Goal: Information Seeking & Learning: Learn about a topic

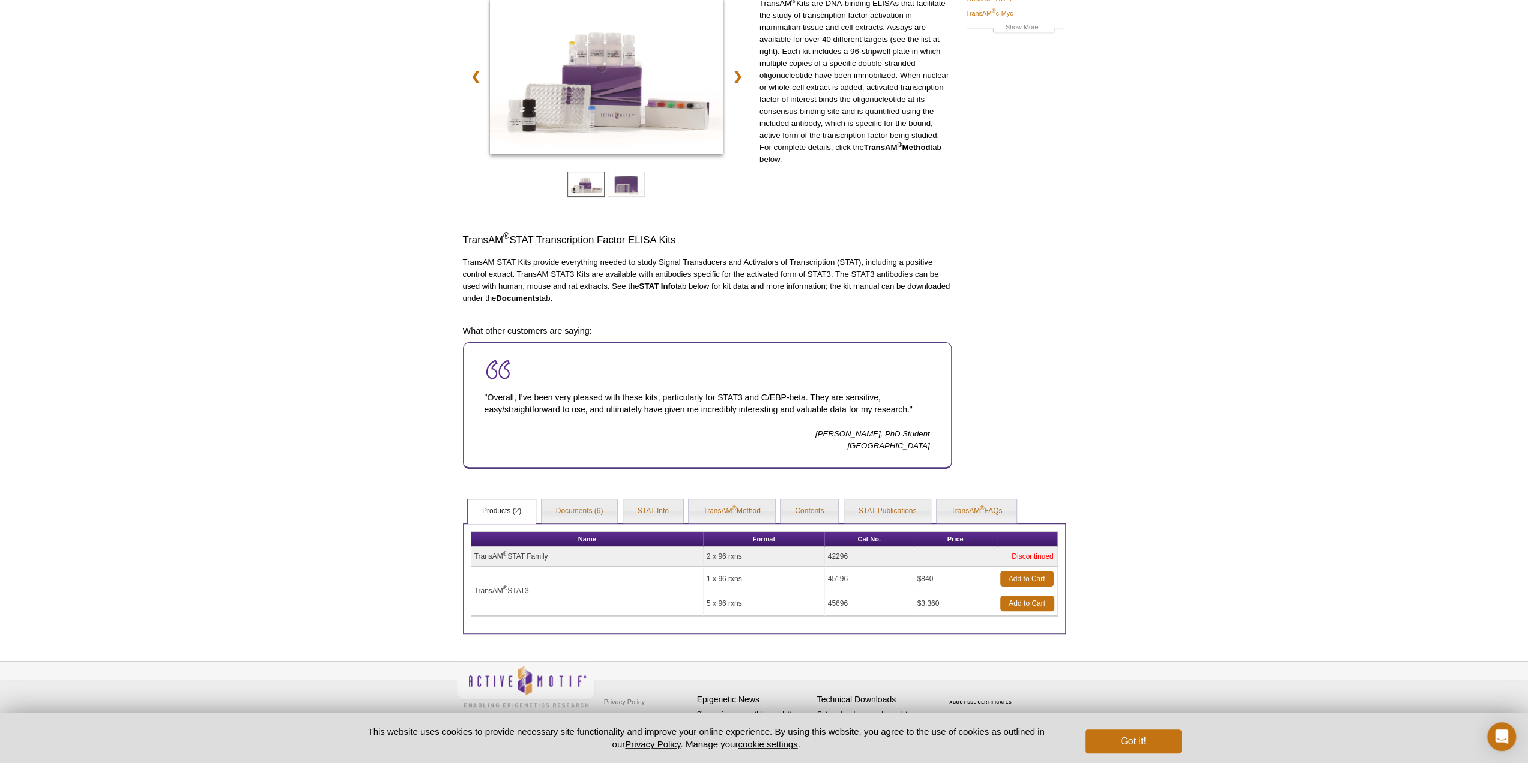
drag, startPoint x: 743, startPoint y: 576, endPoint x: 676, endPoint y: 578, distance: 67.3
click at [718, 577] on td "1 x 96 rxns" at bounding box center [764, 579] width 121 height 25
click at [758, 578] on td "1 x 96 rxns" at bounding box center [764, 579] width 121 height 25
drag, startPoint x: 849, startPoint y: 577, endPoint x: 822, endPoint y: 539, distance: 47.0
click at [828, 578] on td "45196" at bounding box center [869, 579] width 89 height 25
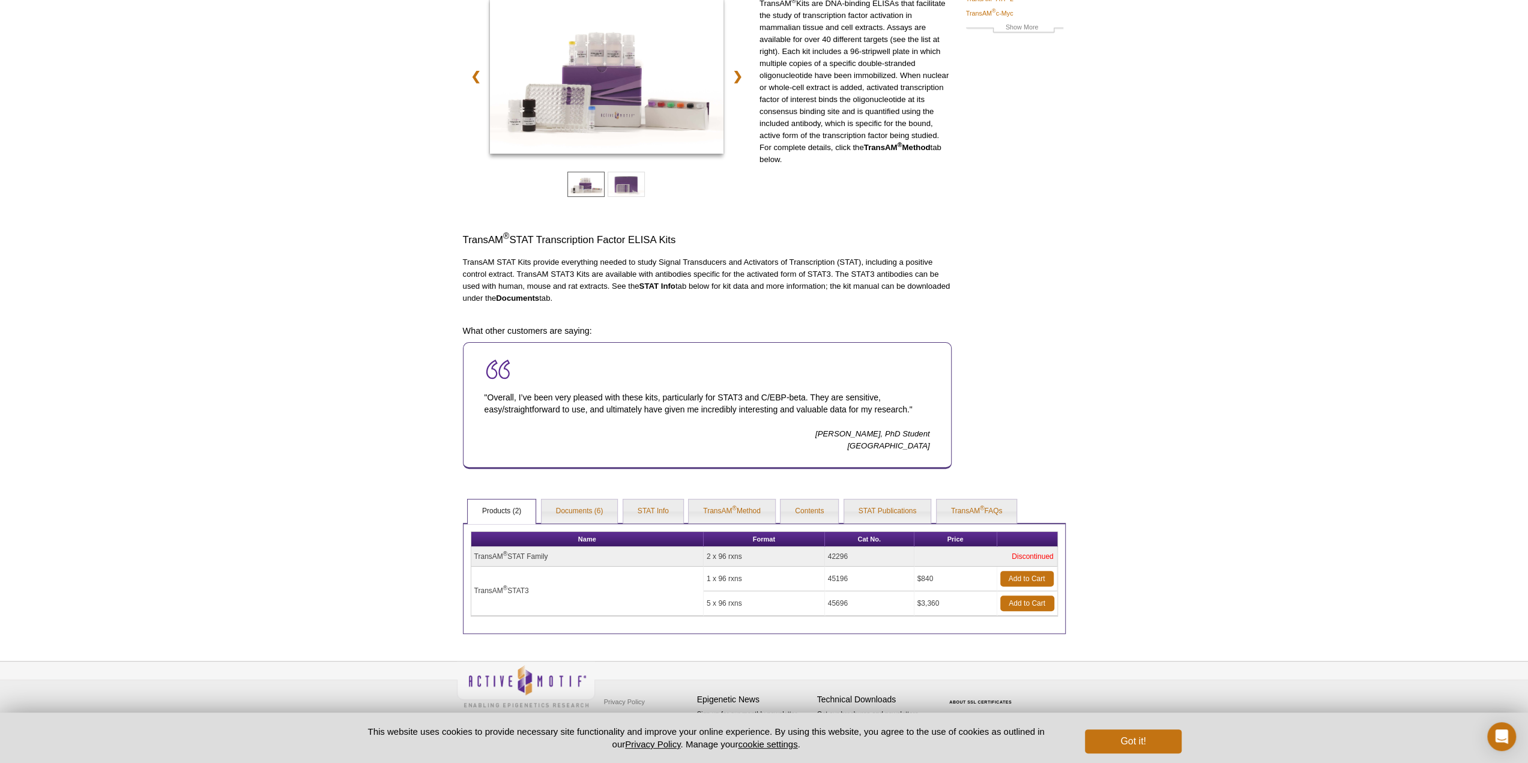
copy td "45196"
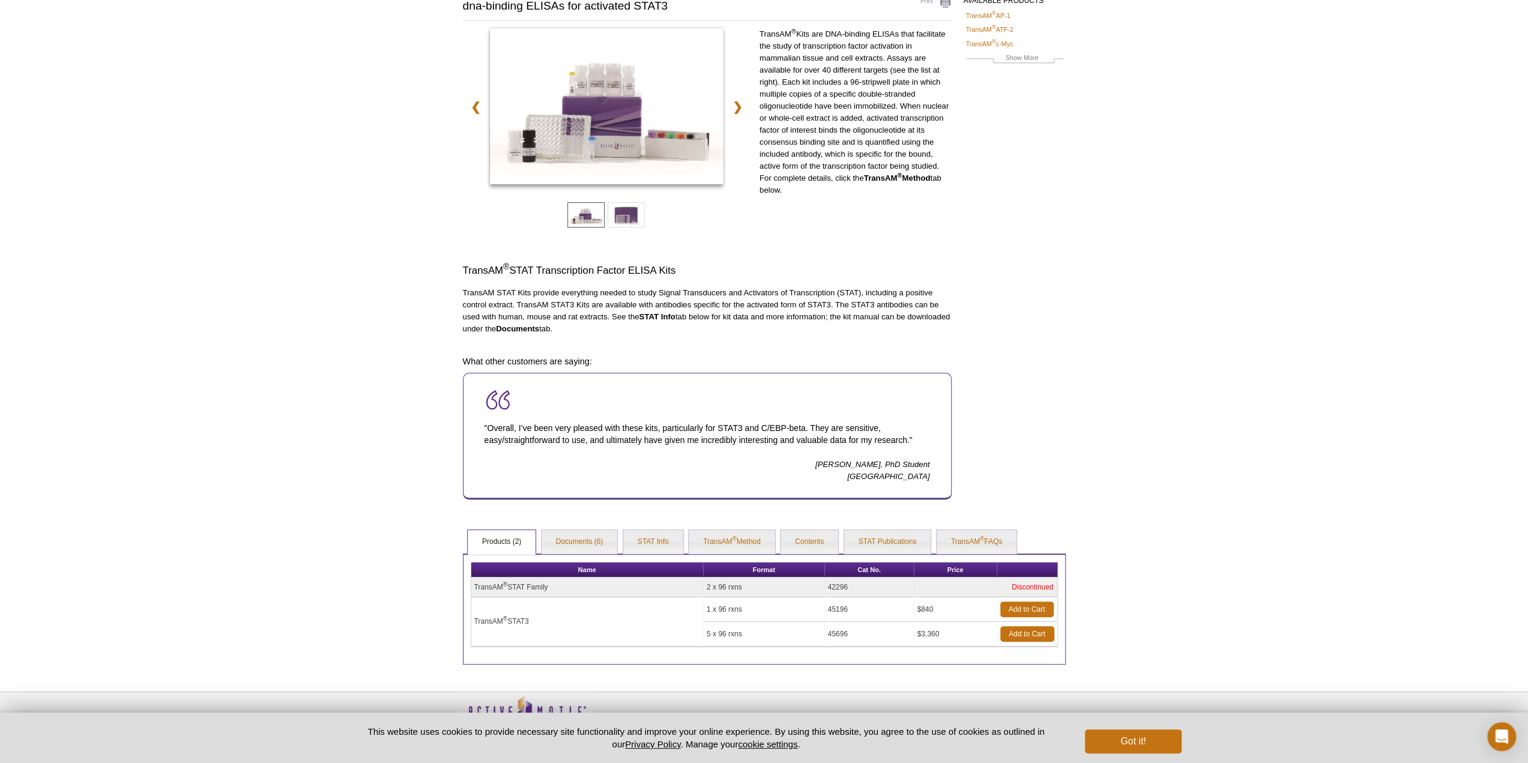
scroll to position [144, 0]
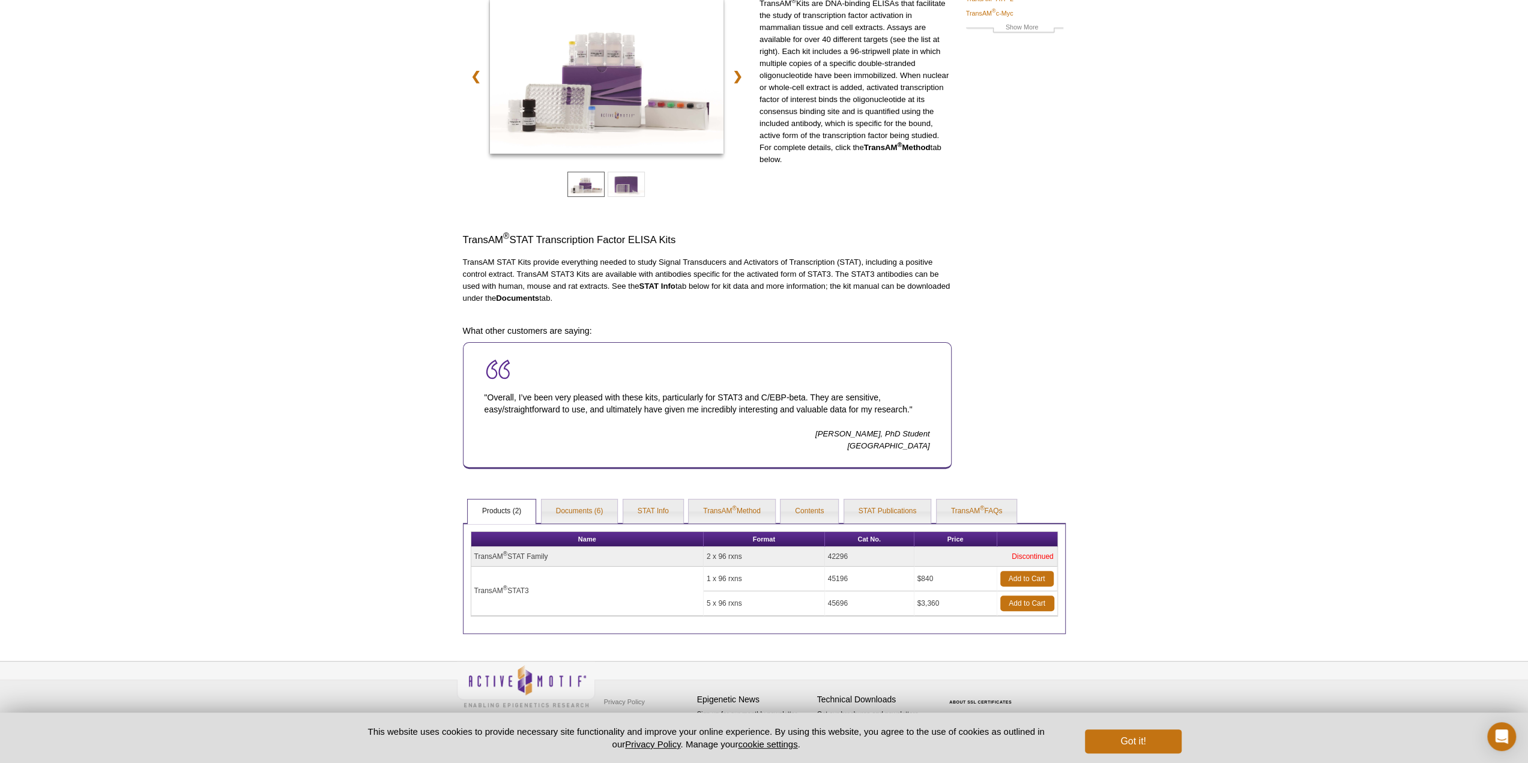
copy td "45196"
drag, startPoint x: 533, startPoint y: 585, endPoint x: 474, endPoint y: 590, distance: 59.6
click at [474, 590] on td "TransAM ® STAT3" at bounding box center [587, 591] width 232 height 49
copy td "TransAM ® STAT3"
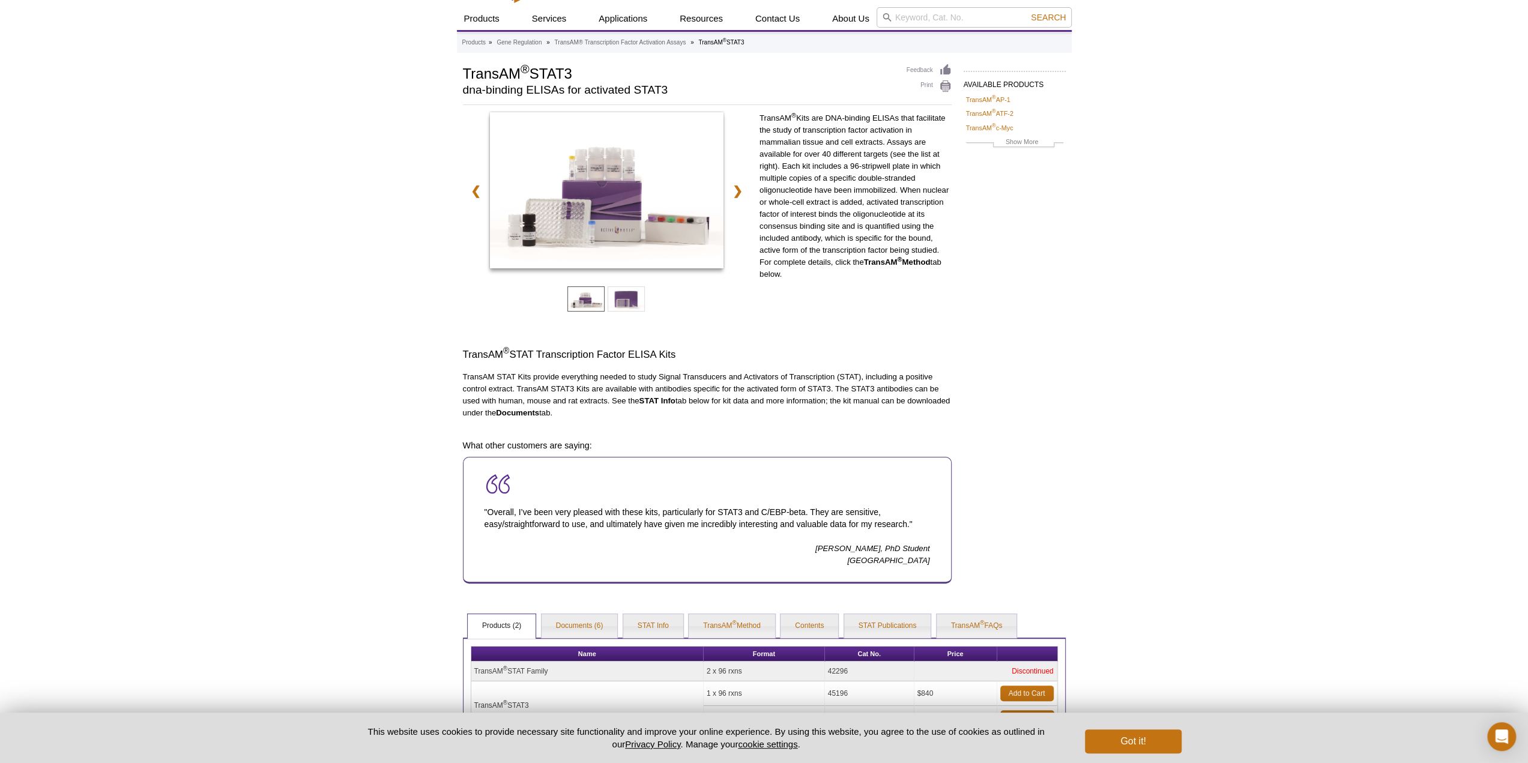
scroll to position [0, 0]
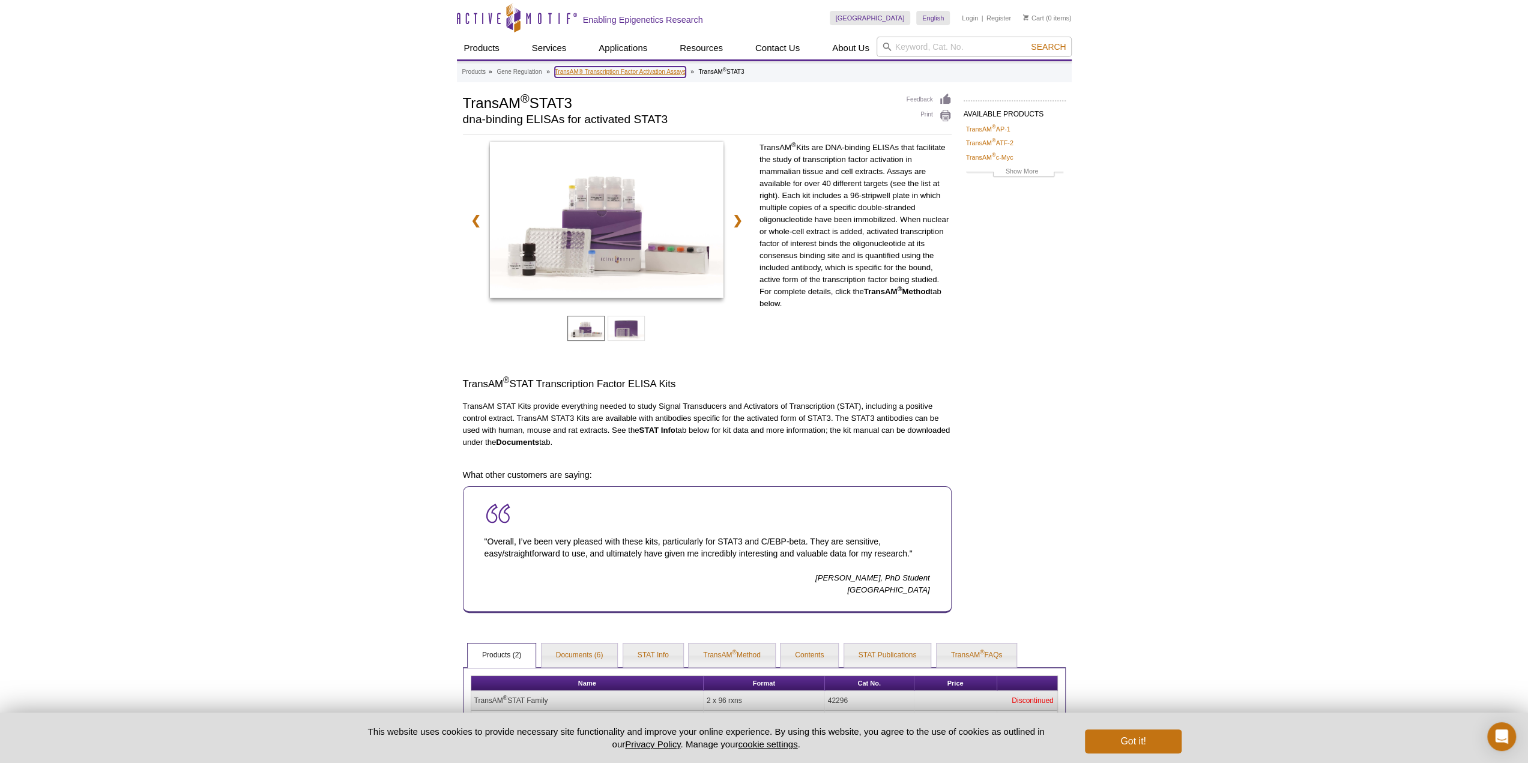
click at [616, 75] on link "TransAM® Transcription Factor Activation Assays" at bounding box center [620, 72] width 131 height 11
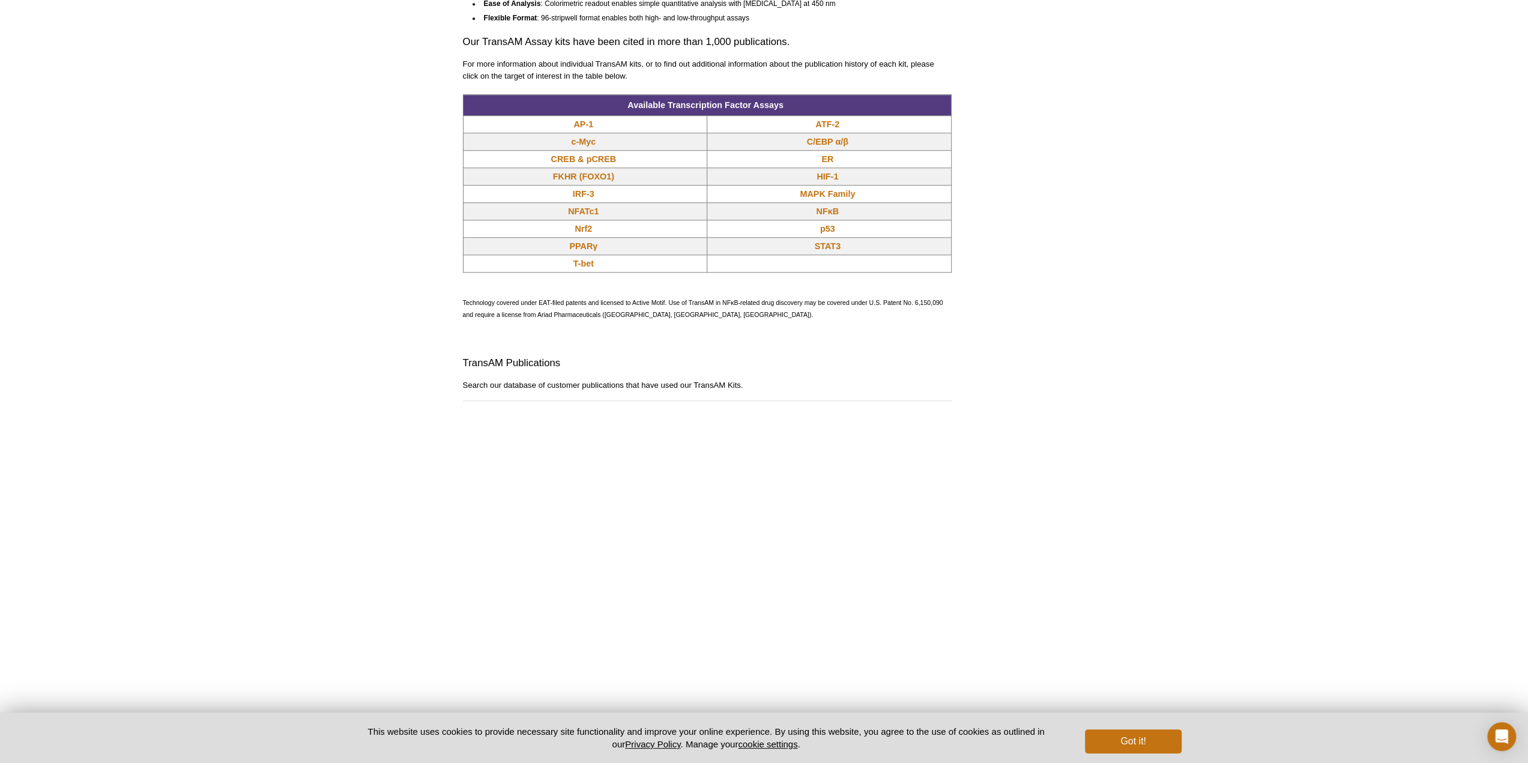
scroll to position [841, 0]
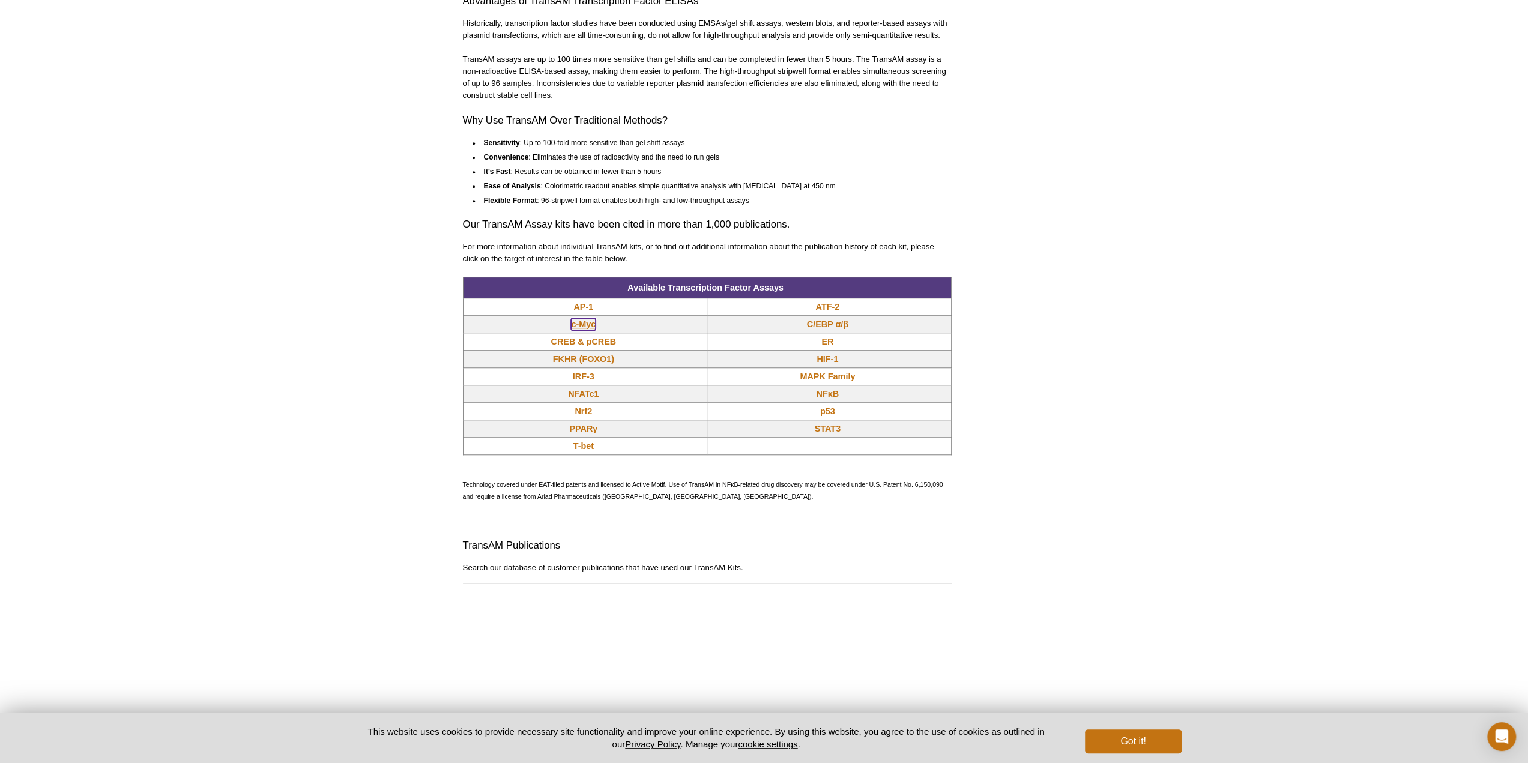
click at [577, 327] on link "c-Myc" at bounding box center [583, 324] width 25 height 12
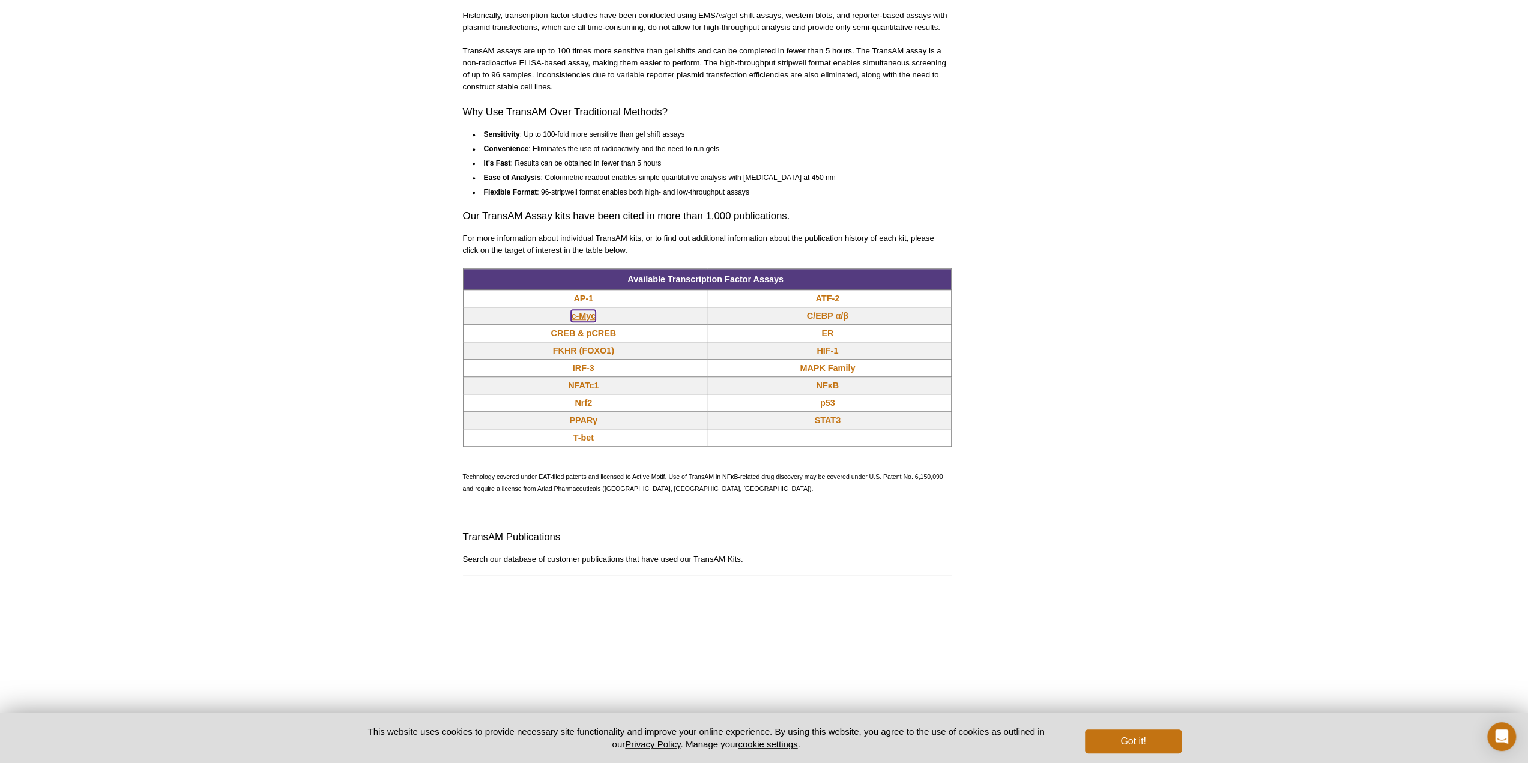
scroll to position [823, 0]
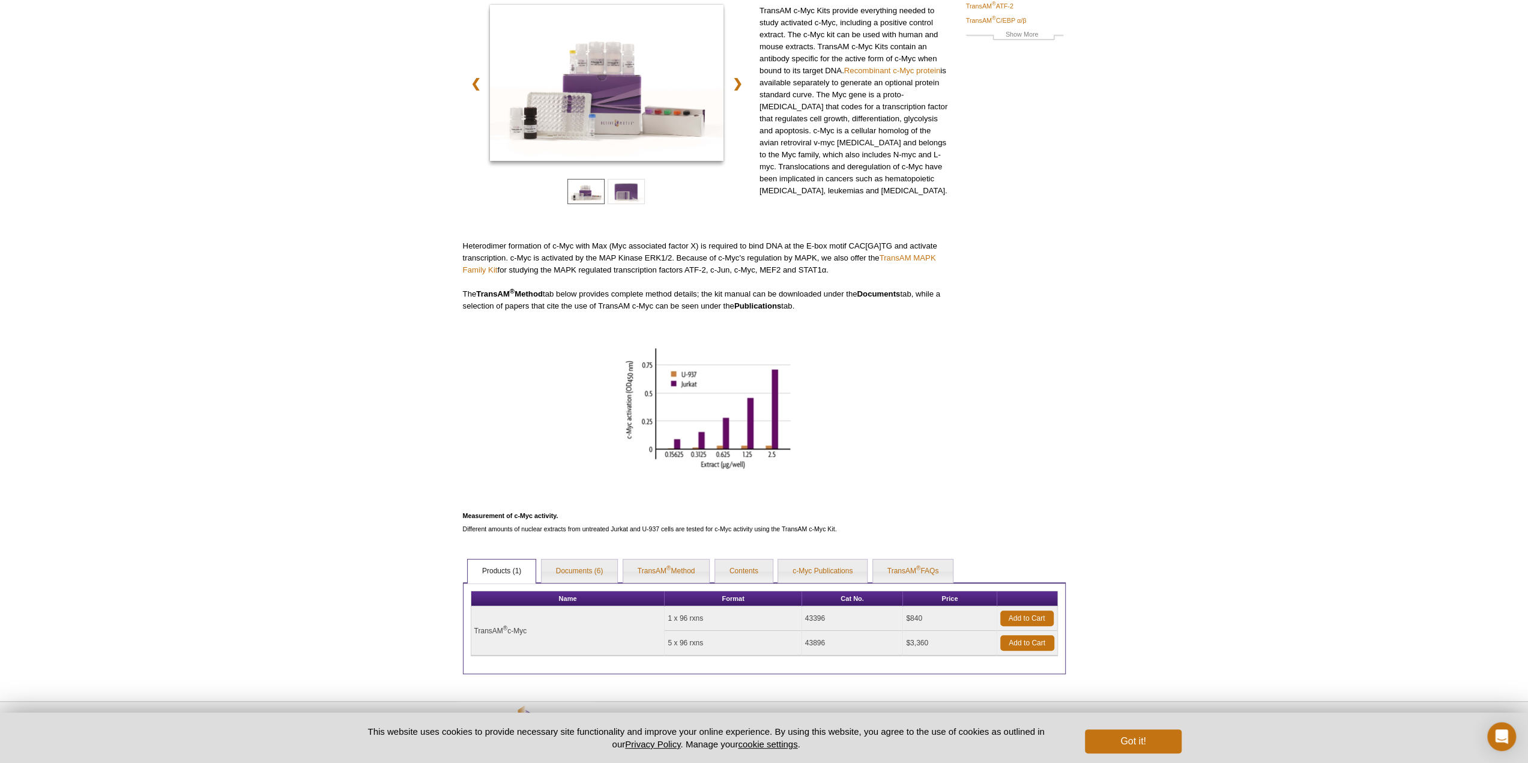
scroll to position [178, 0]
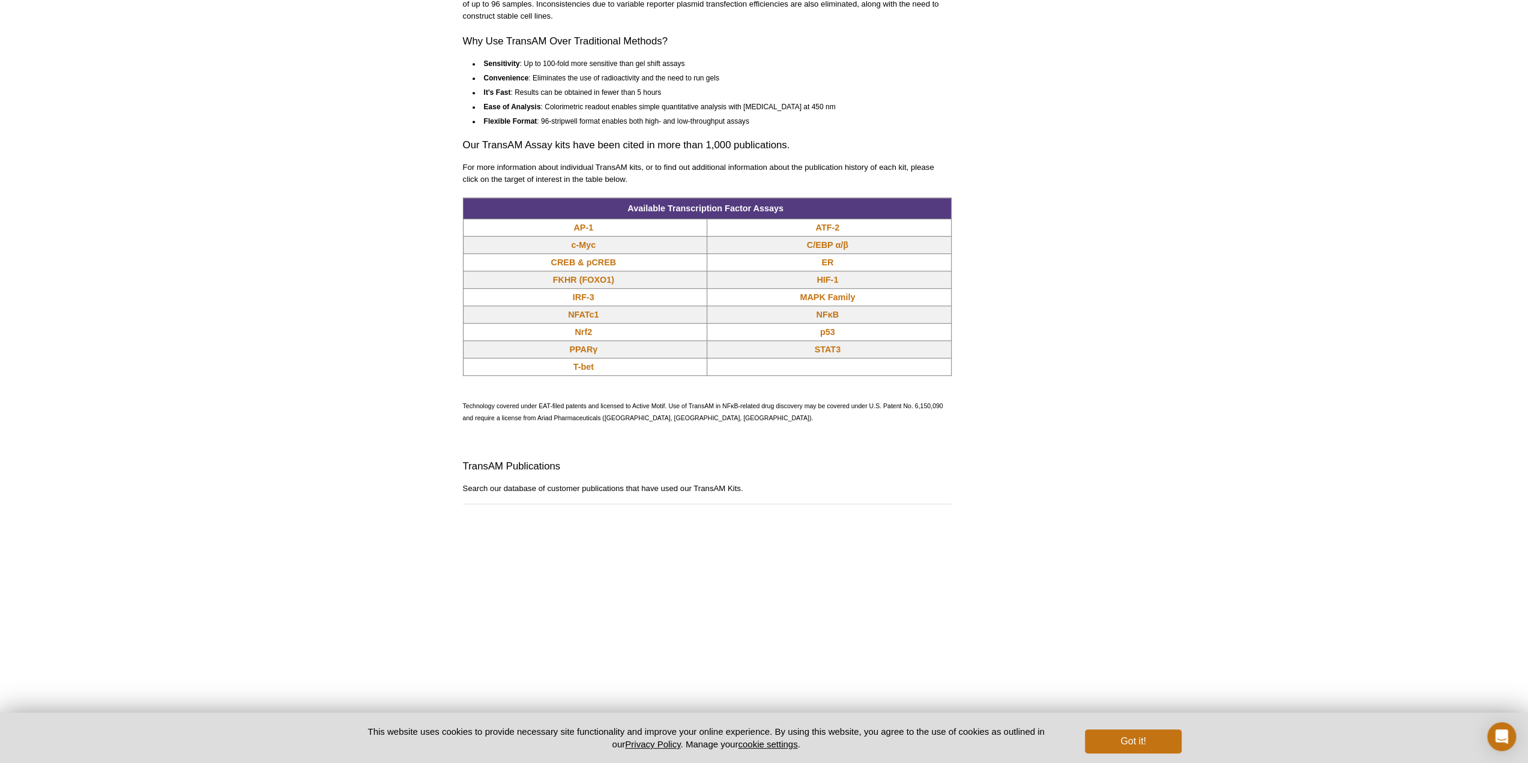
scroll to position [823, 0]
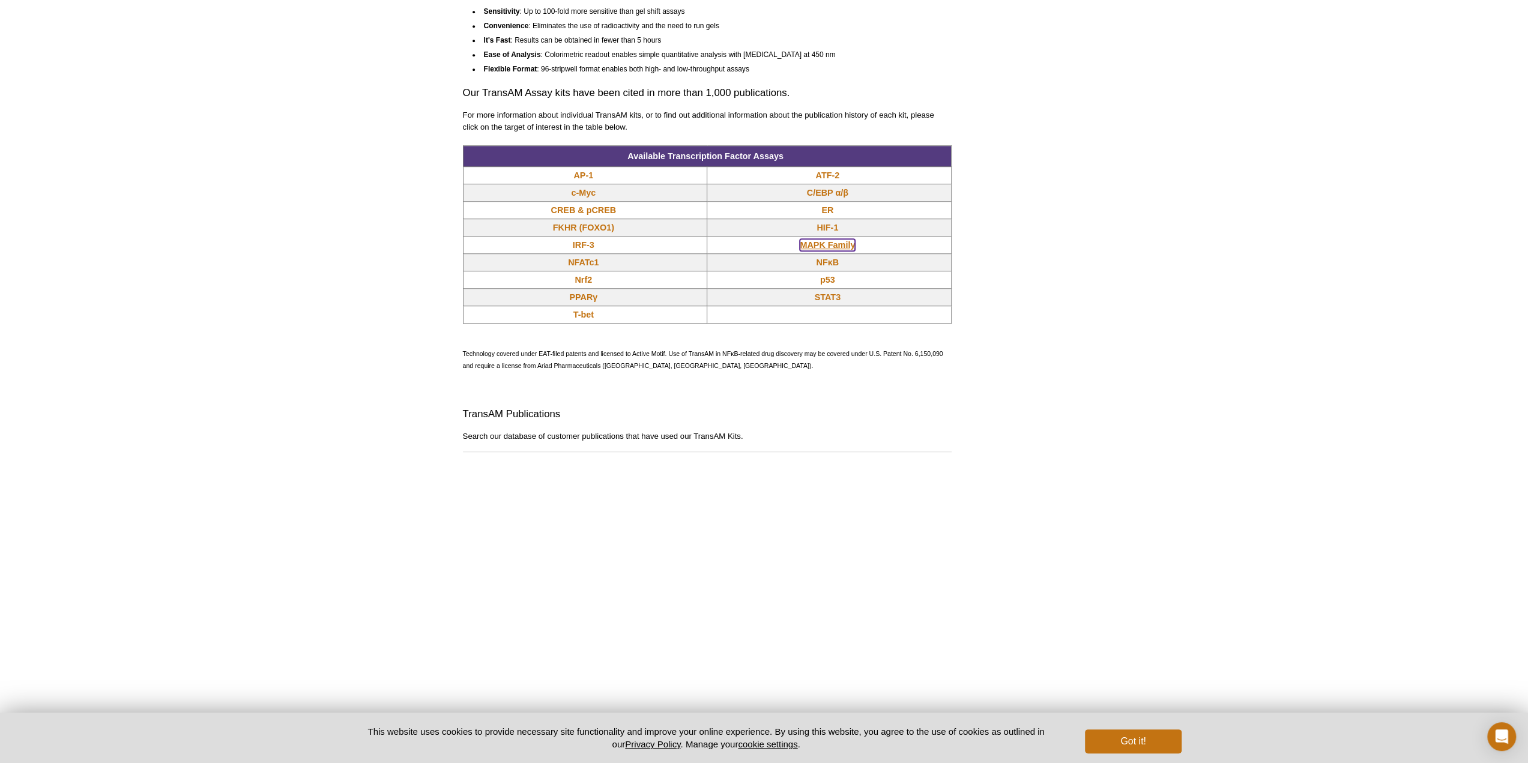
click at [833, 251] on link "MAPK Family" at bounding box center [827, 245] width 55 height 12
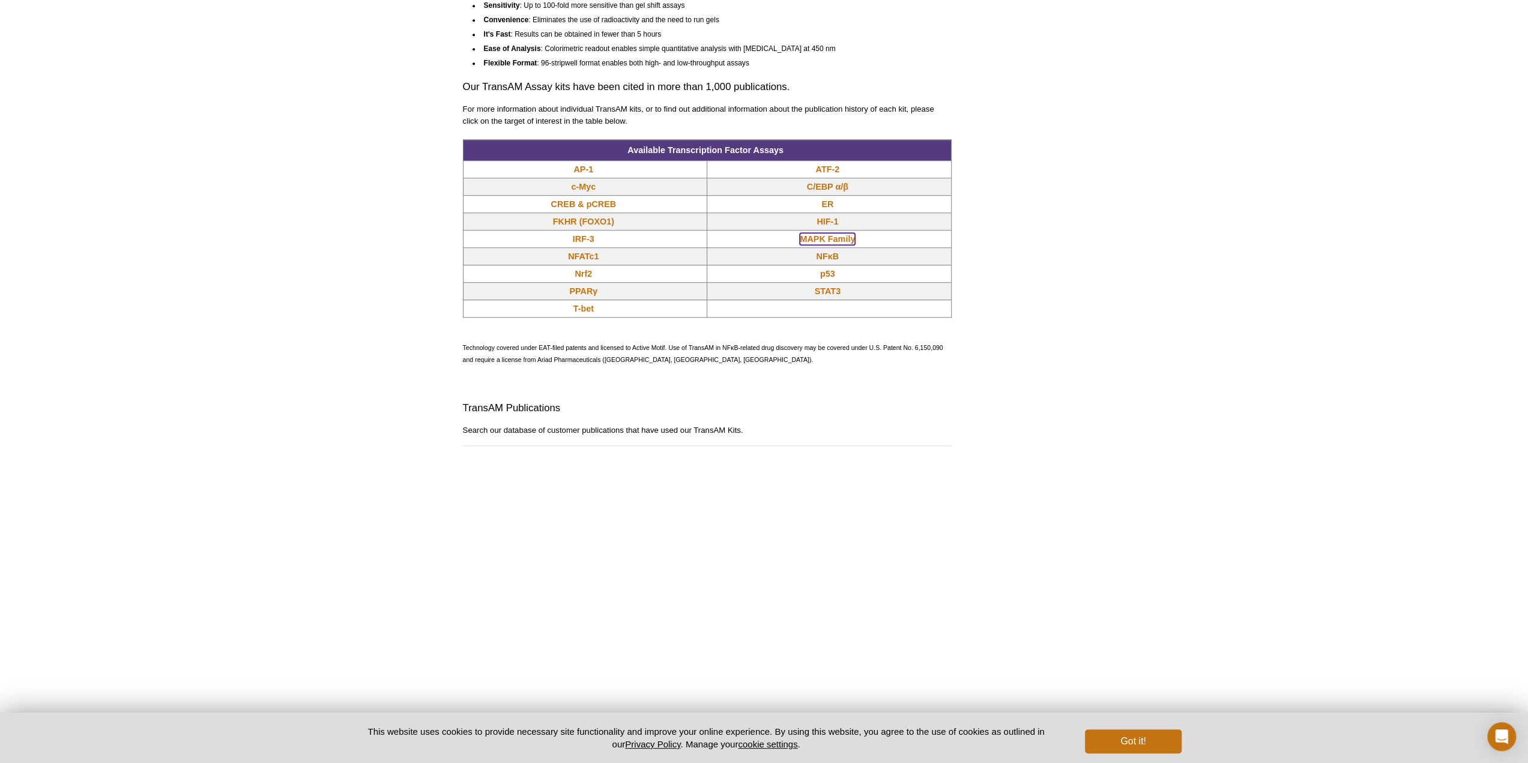
scroll to position [805, 0]
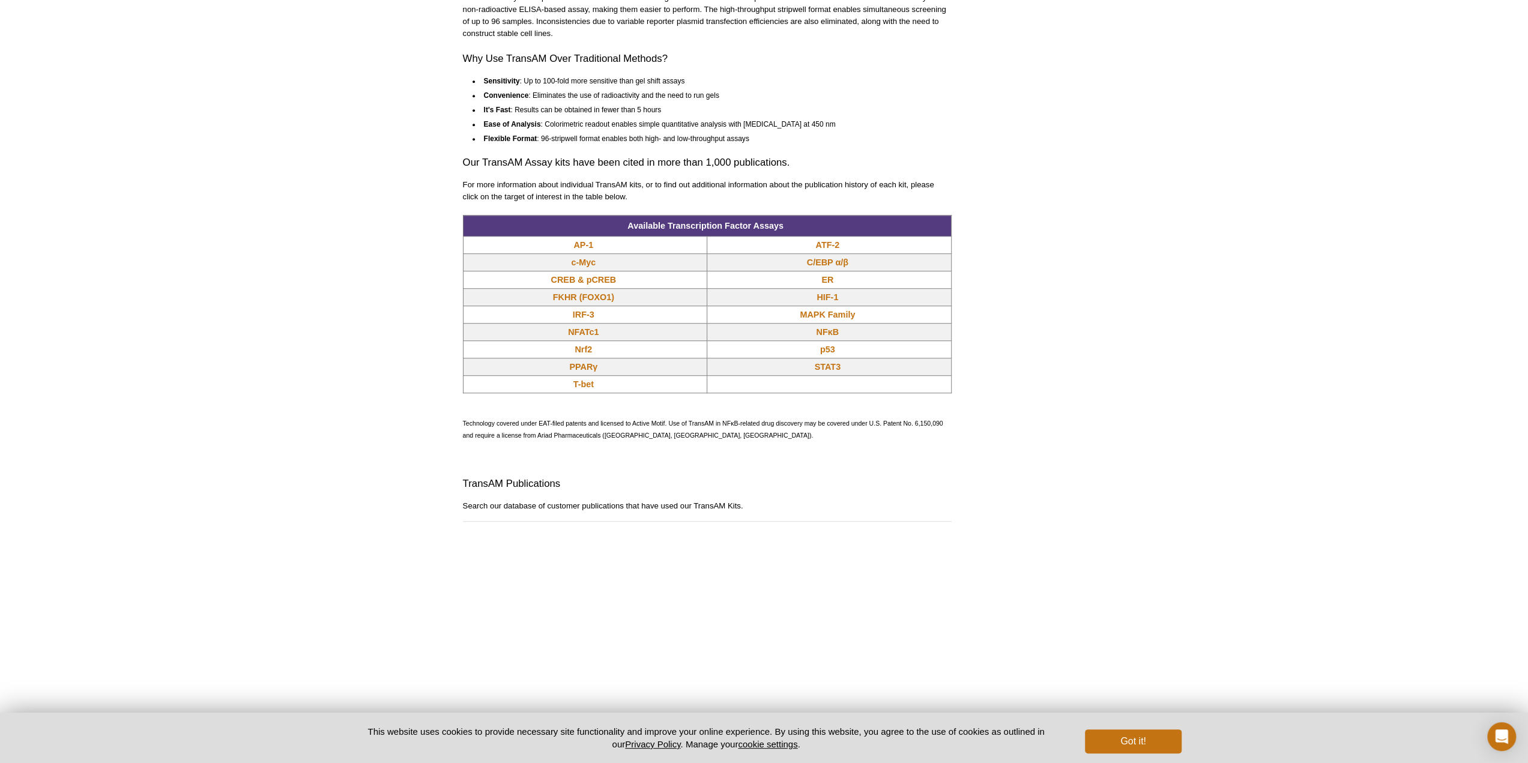
scroll to position [805, 0]
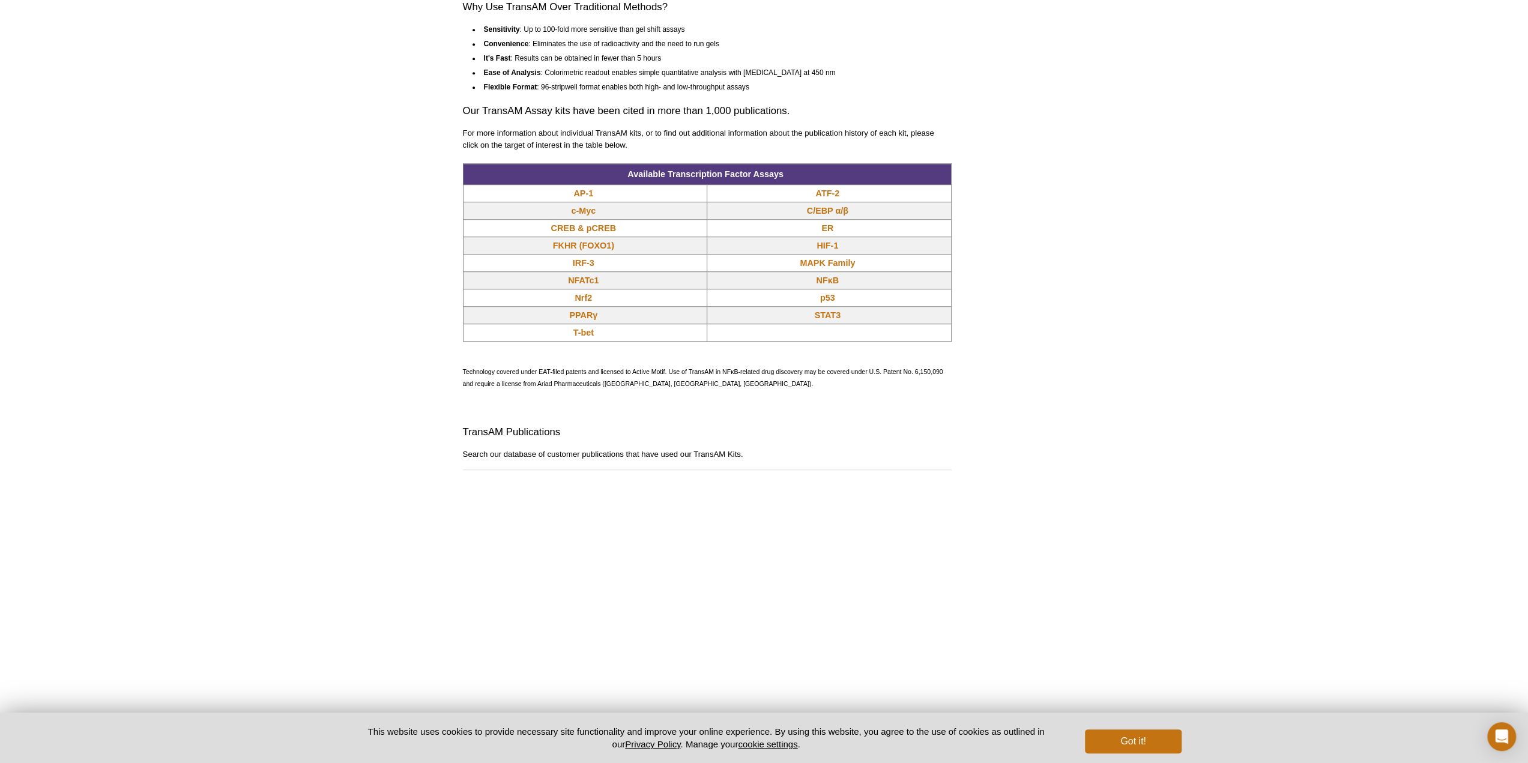
click at [833, 342] on td at bounding box center [829, 332] width 244 height 17
click at [832, 286] on link "NFκB" at bounding box center [827, 280] width 23 height 12
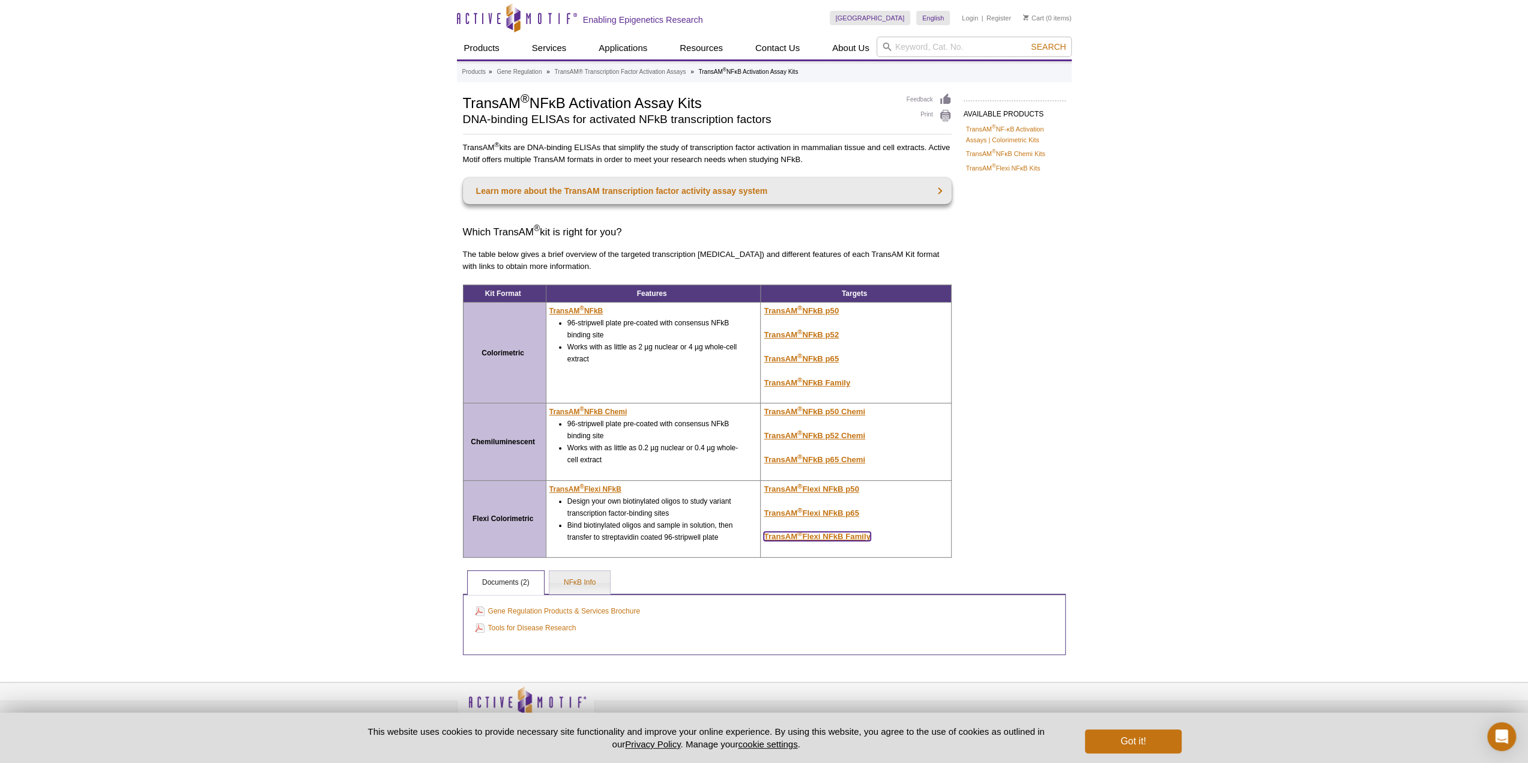
click at [838, 535] on u "TransAM ® Flexi NFkB Family" at bounding box center [817, 536] width 106 height 9
click at [835, 537] on u "TransAM ® Flexi NFkB Family" at bounding box center [817, 536] width 106 height 9
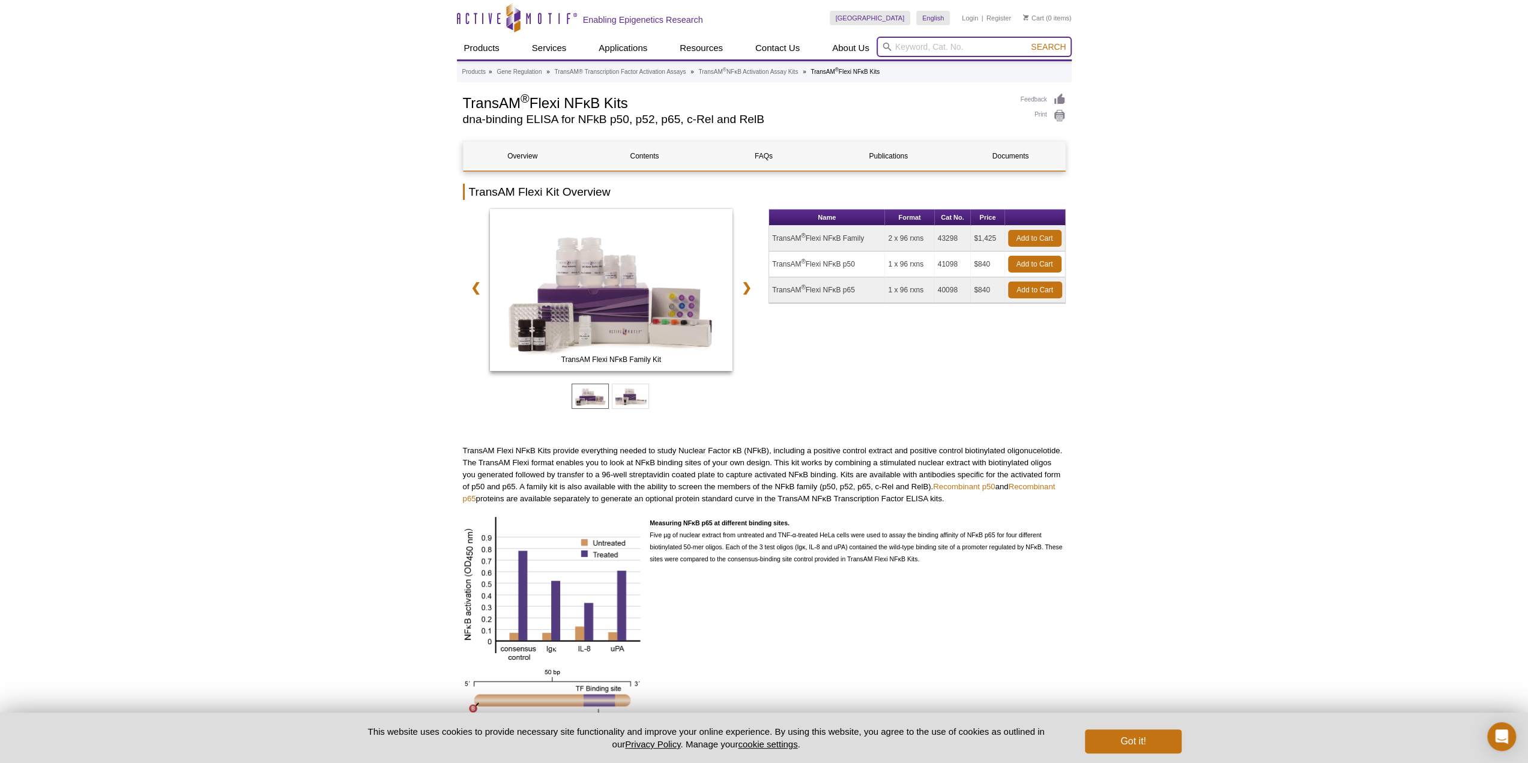
click at [931, 44] on input "search" at bounding box center [974, 47] width 195 height 20
type input "flexi"
click at [1027, 41] on button "Search" at bounding box center [1048, 46] width 42 height 11
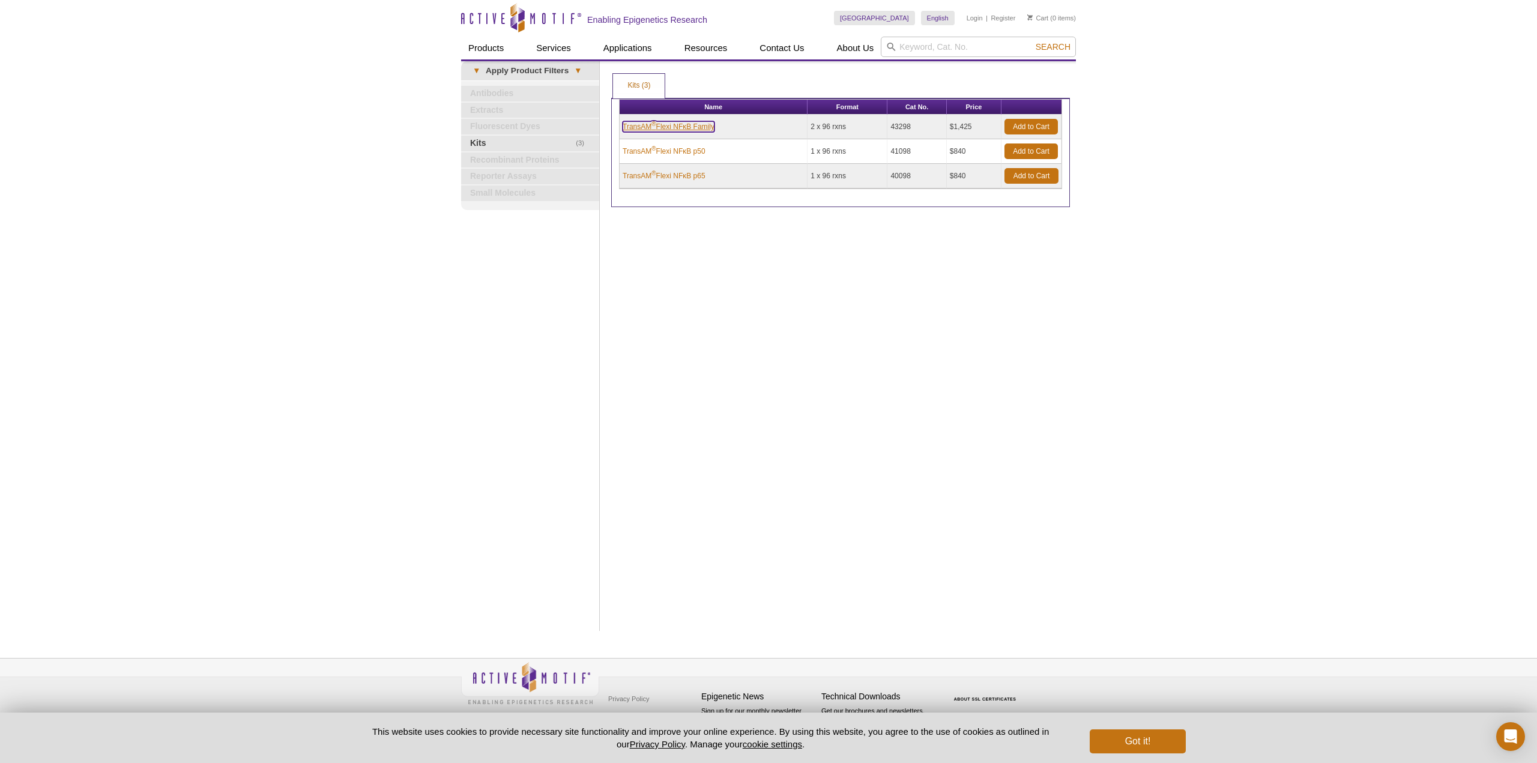
click at [688, 125] on link "TransAM ® Flexi NFκB Family" at bounding box center [669, 126] width 92 height 11
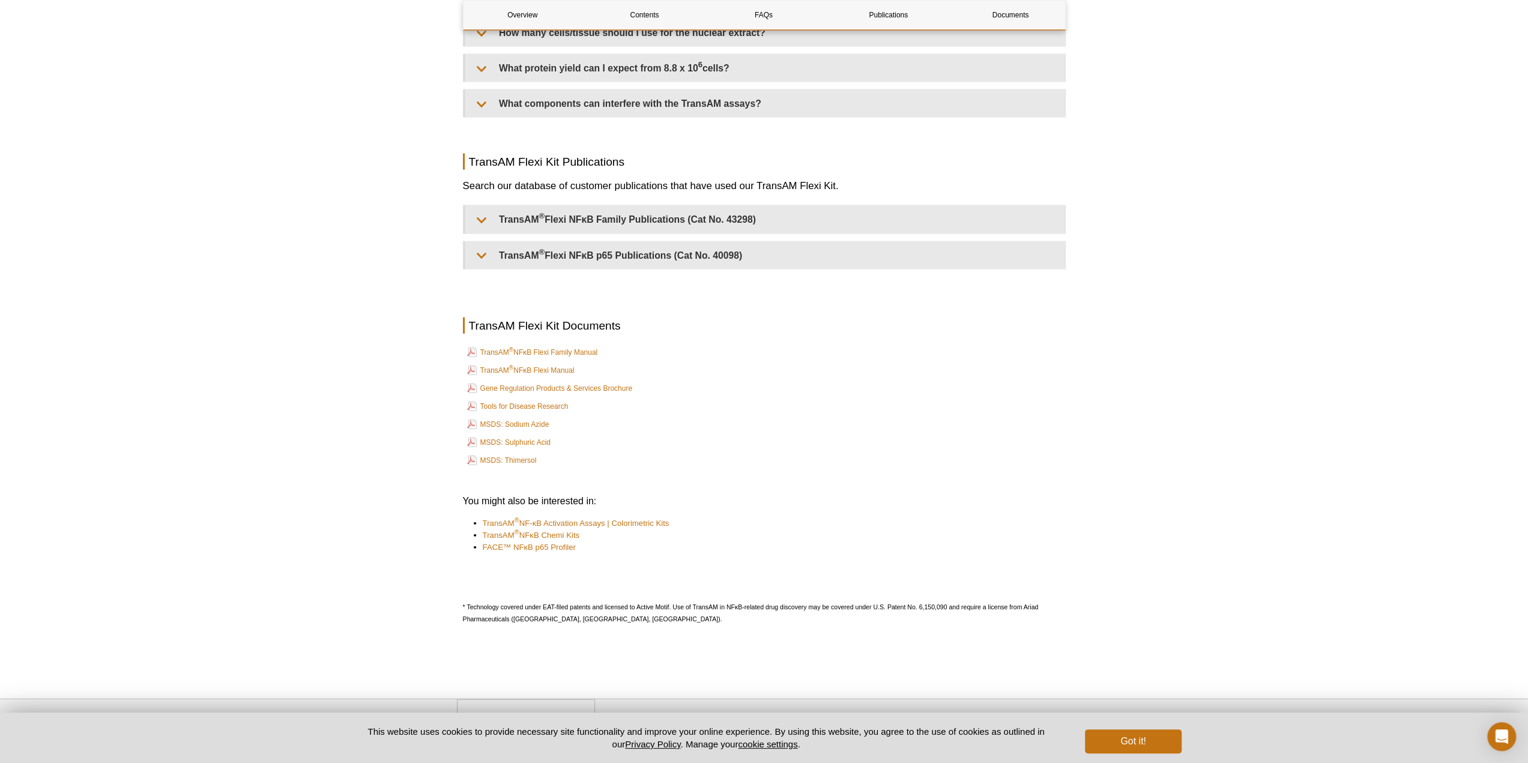
scroll to position [2383, 0]
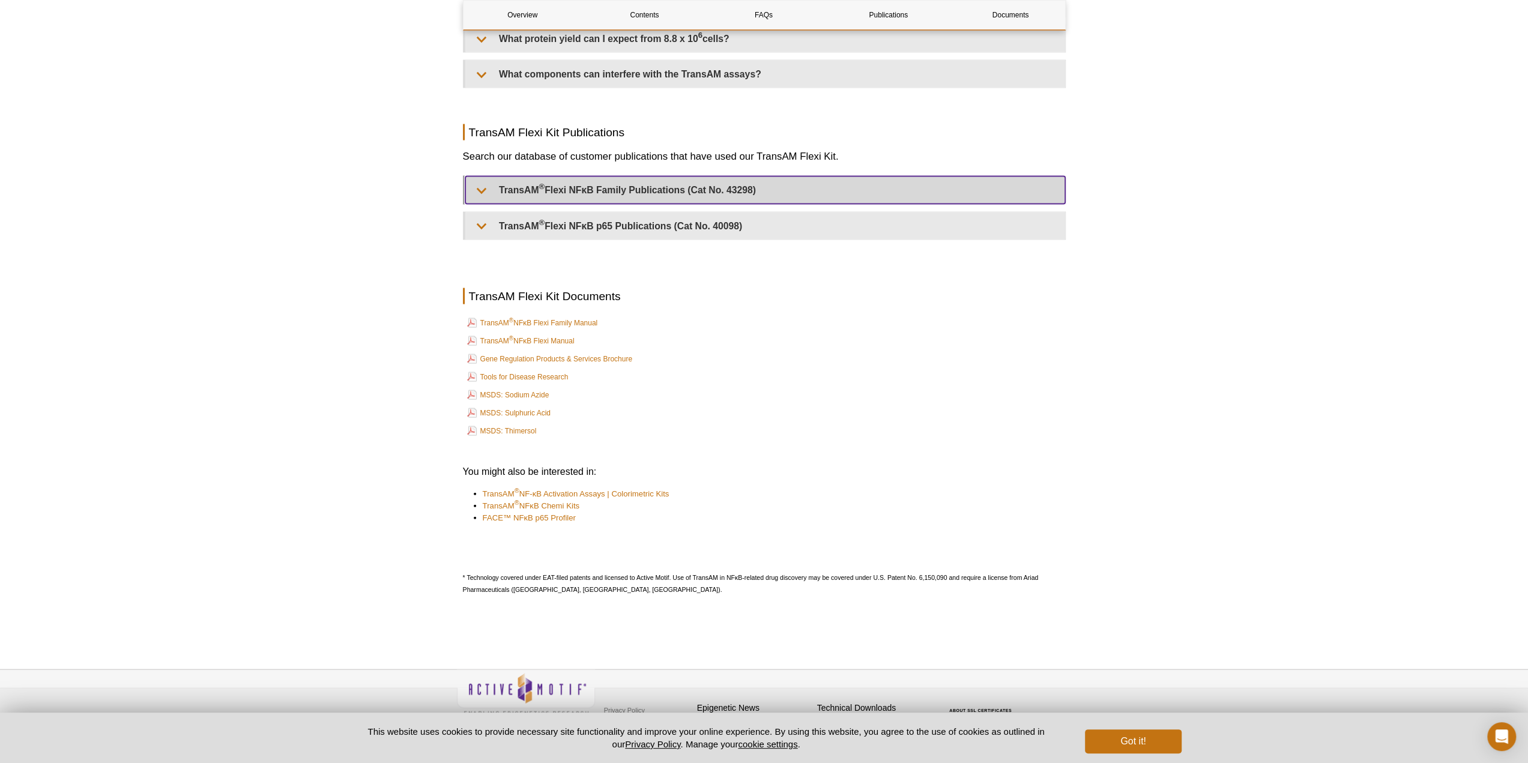
click at [479, 181] on summary "TransAM ® Flexi NFκB Family Publications (Cat No. 43298)" at bounding box center [765, 190] width 600 height 27
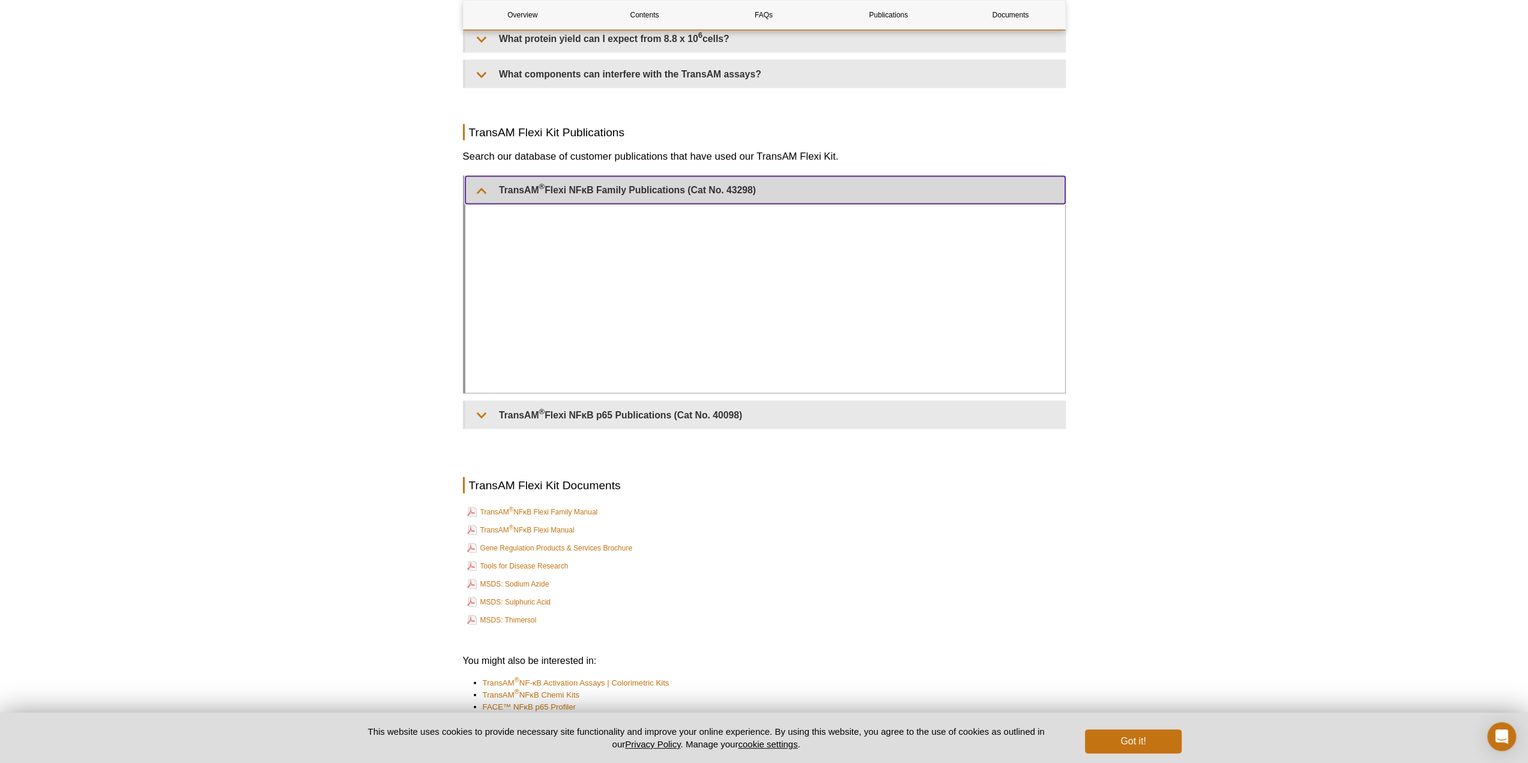
click at [479, 181] on summary "TransAM ® Flexi NFκB Family Publications (Cat No. 43298)" at bounding box center [765, 190] width 600 height 27
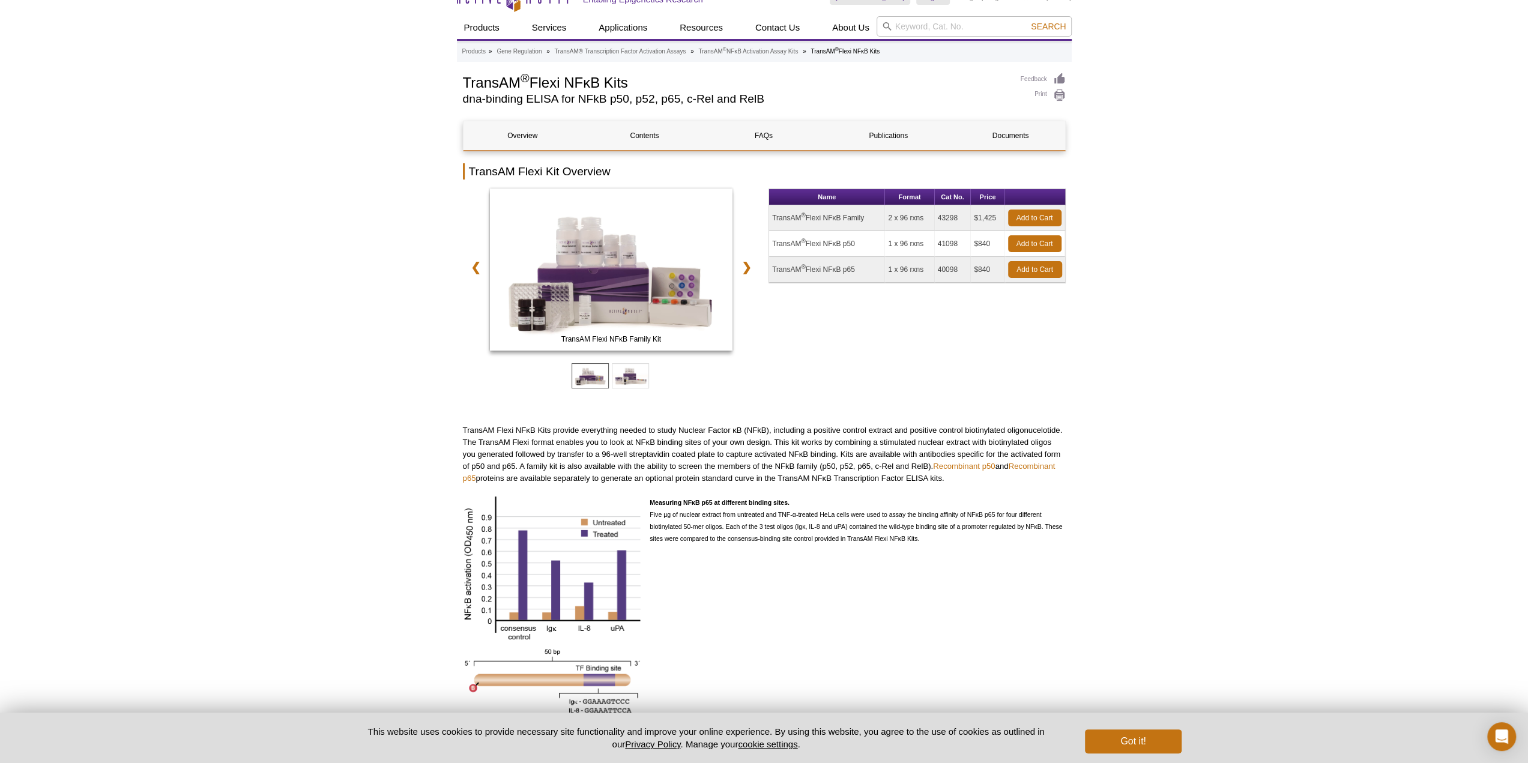
scroll to position [0, 0]
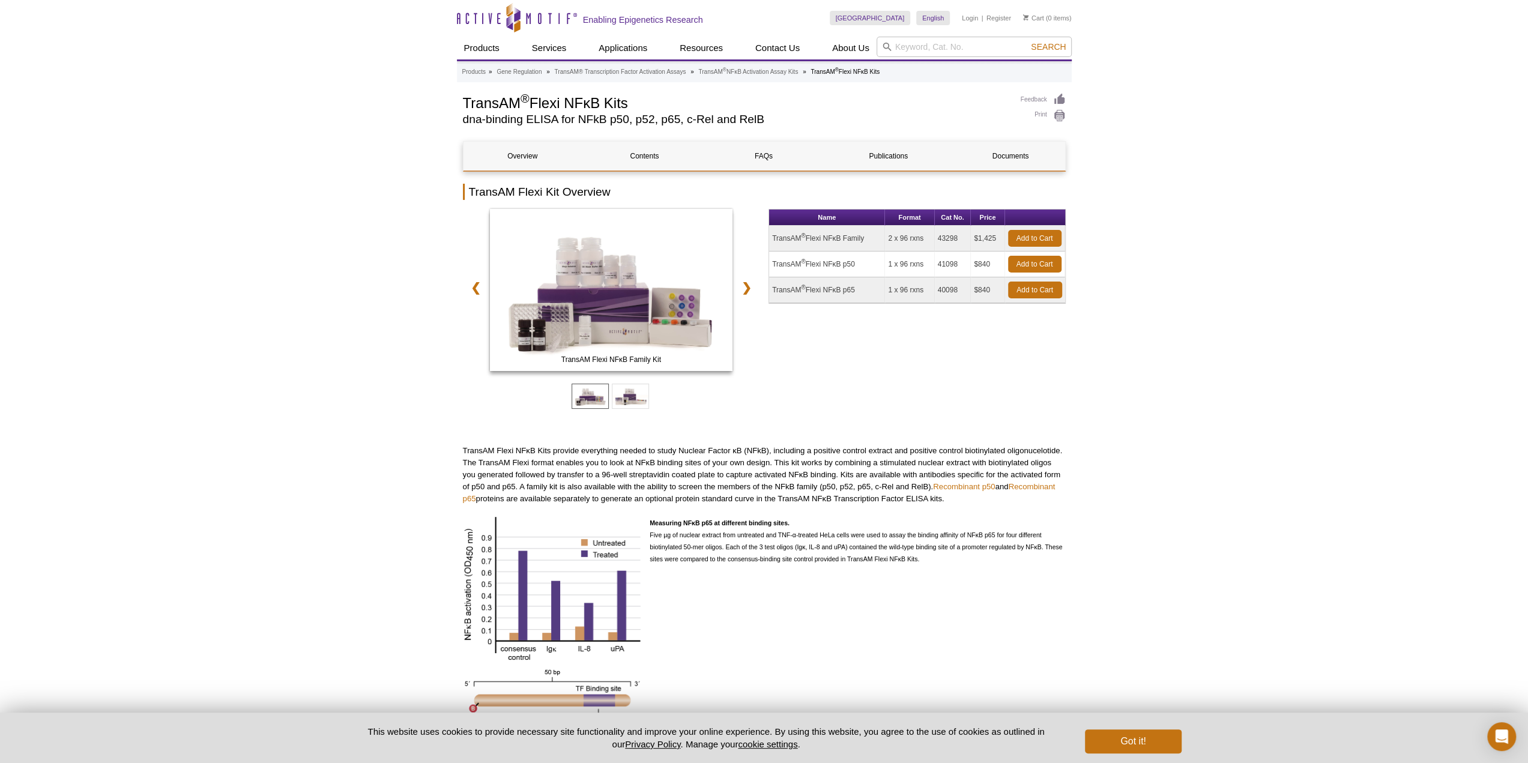
drag, startPoint x: 872, startPoint y: 234, endPoint x: 857, endPoint y: 236, distance: 15.8
click at [872, 234] on td "TransAM ® Flexi NFκB Family" at bounding box center [827, 239] width 116 height 26
click at [838, 239] on td "TransAM ® Flexi NFκB Family" at bounding box center [827, 239] width 116 height 26
click at [884, 240] on td "TransAM ® Flexi NFκB Family" at bounding box center [827, 239] width 116 height 26
click at [645, 159] on link "Contents" at bounding box center [644, 156] width 118 height 29
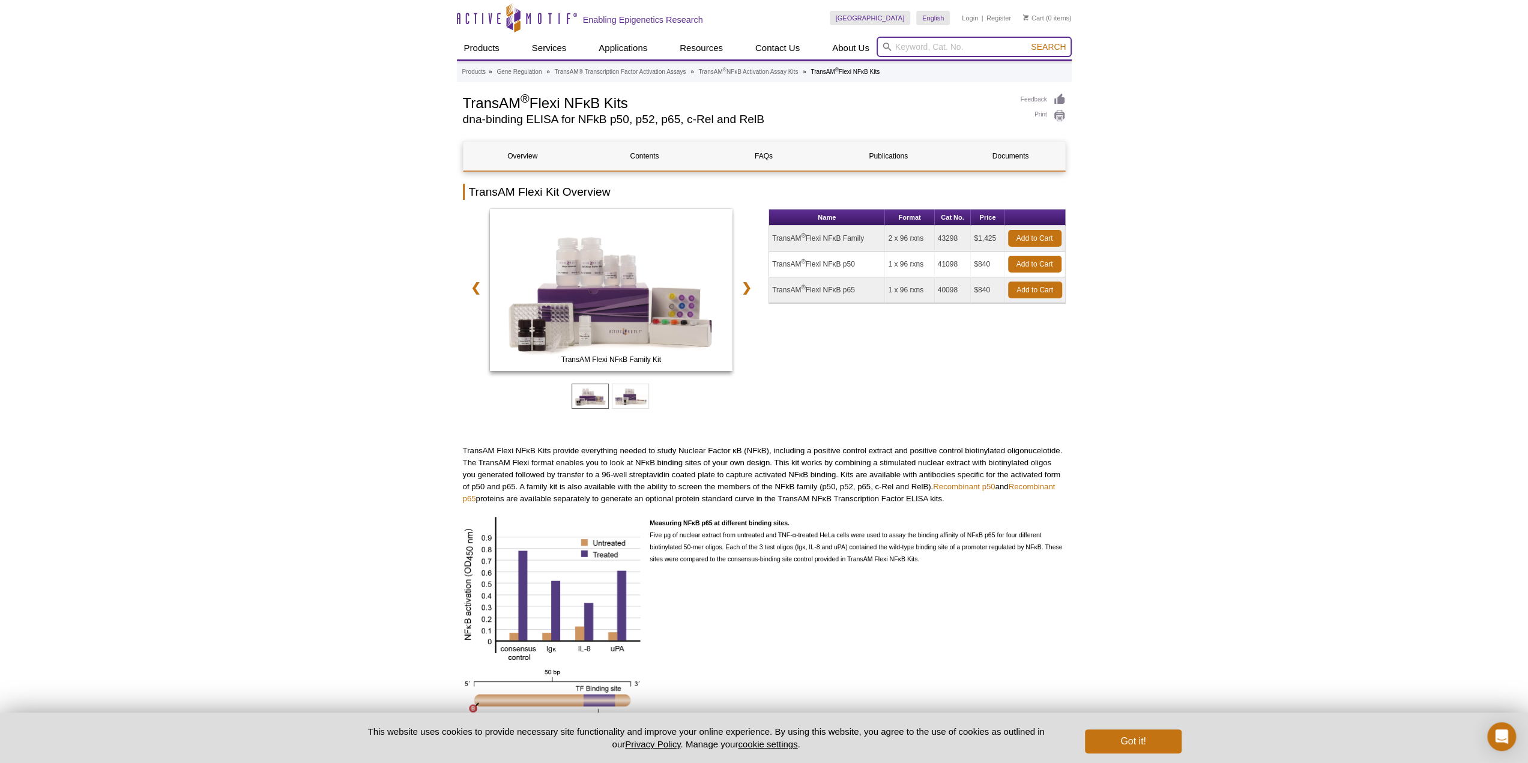
click at [950, 41] on input "search" at bounding box center [974, 47] width 195 height 20
type input "stat3"
click at [1027, 41] on button "Search" at bounding box center [1048, 46] width 42 height 11
